Goal: Check status: Check status

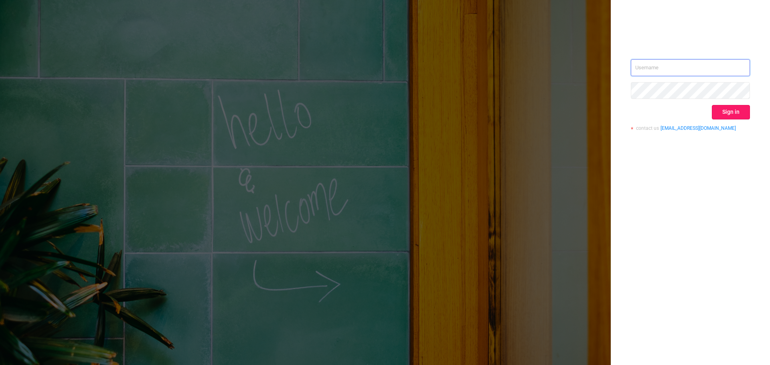
type input "[EMAIL_ADDRESS][DOMAIN_NAME]"
click at [729, 105] on button "Sign in" at bounding box center [731, 112] width 38 height 14
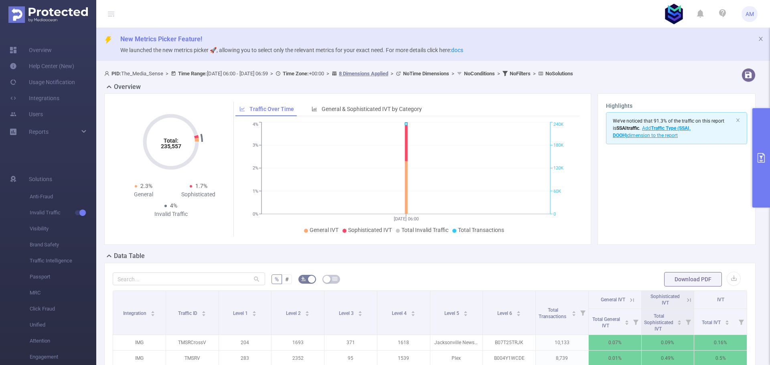
click at [765, 148] on button "primary" at bounding box center [761, 157] width 18 height 99
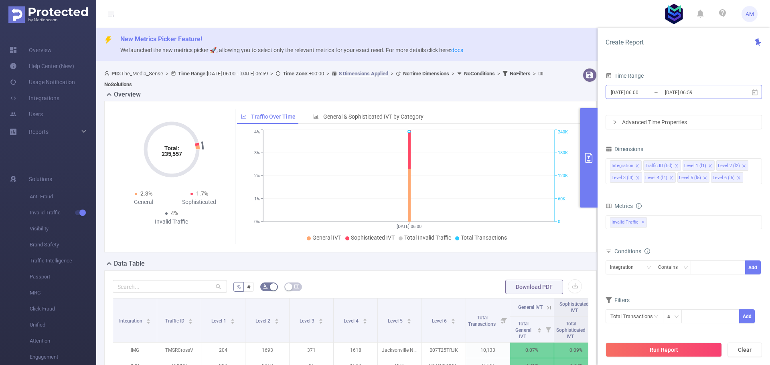
click at [639, 92] on input "[DATE] 06:00" at bounding box center [642, 92] width 65 height 11
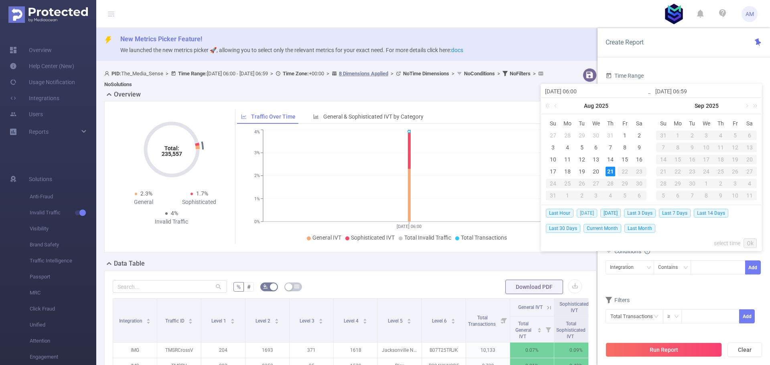
click at [583, 213] on span "[DATE]" at bounding box center [586, 213] width 20 height 9
type input "[DATE] 00:00"
type input "[DATE] 23:59"
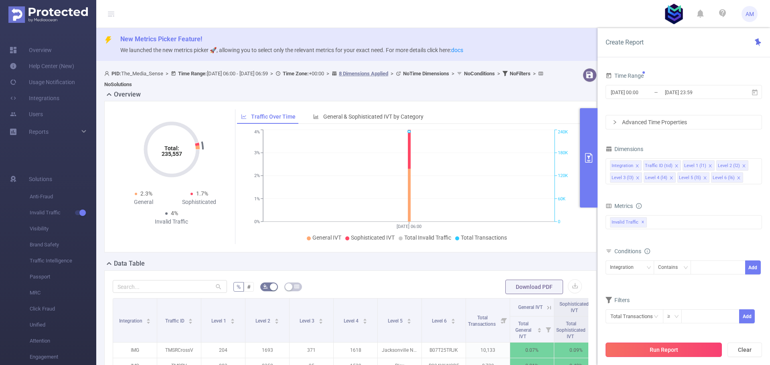
click at [656, 352] on button "Run Report" at bounding box center [663, 350] width 116 height 14
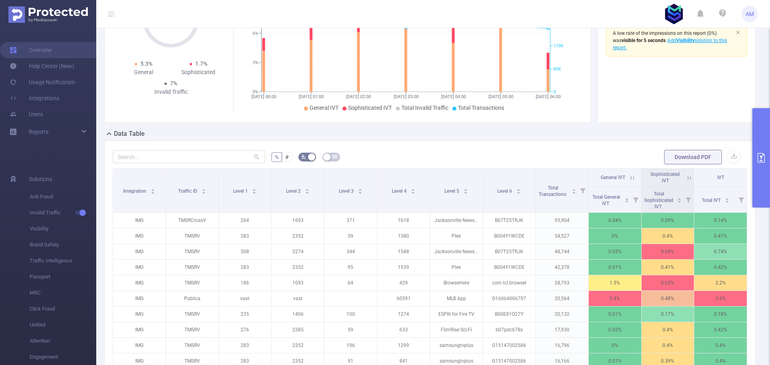
scroll to position [160, 0]
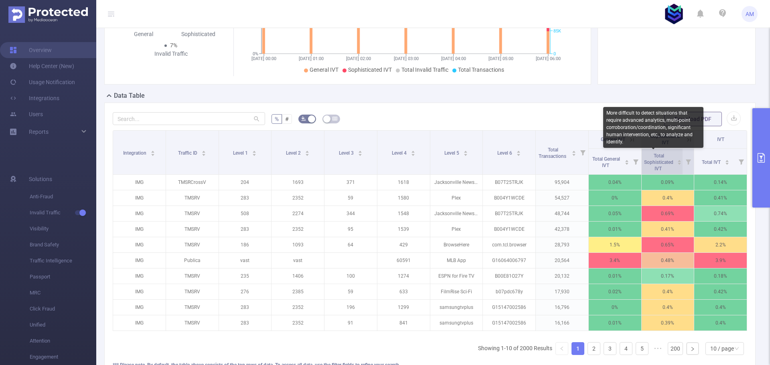
click at [648, 164] on span "Total Sophisticated IVT" at bounding box center [658, 162] width 29 height 18
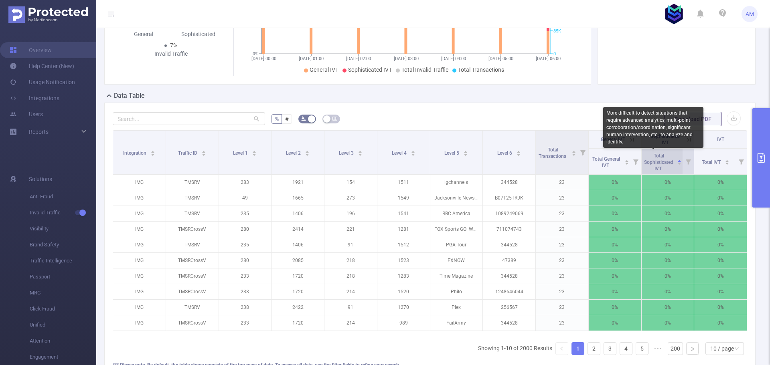
click at [649, 164] on span "Total Sophisticated IVT" at bounding box center [658, 162] width 29 height 18
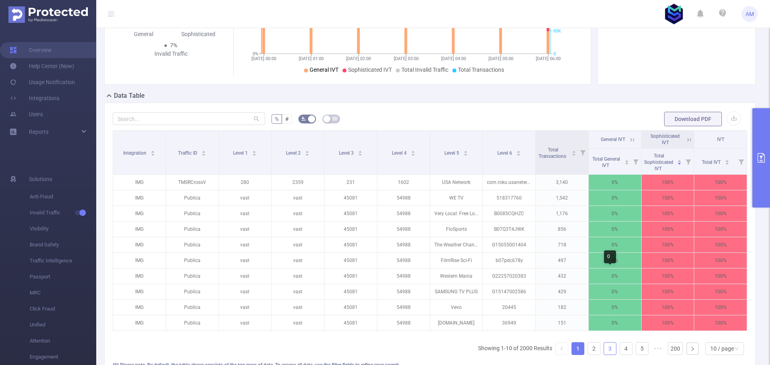
scroll to position [237, 0]
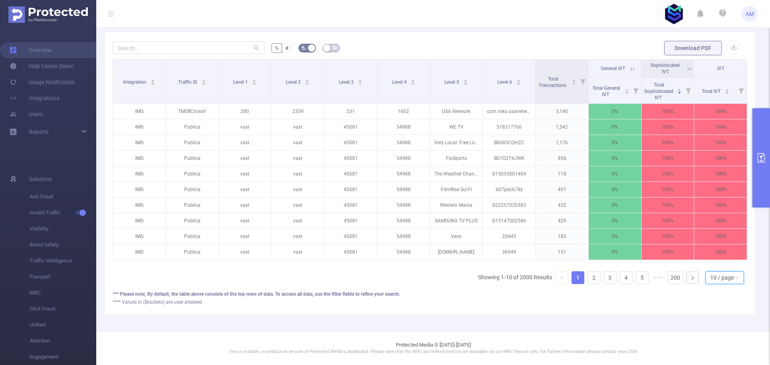
drag, startPoint x: 709, startPoint y: 277, endPoint x: 711, endPoint y: 281, distance: 4.3
click at [710, 277] on div "10 / page" at bounding box center [722, 278] width 24 height 12
click at [716, 263] on li "50 / page" at bounding box center [718, 269] width 38 height 13
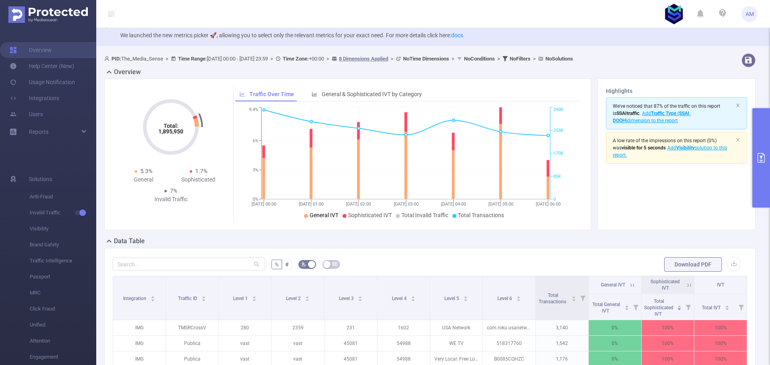
scroll to position [0, 0]
